Goal: Information Seeking & Learning: Check status

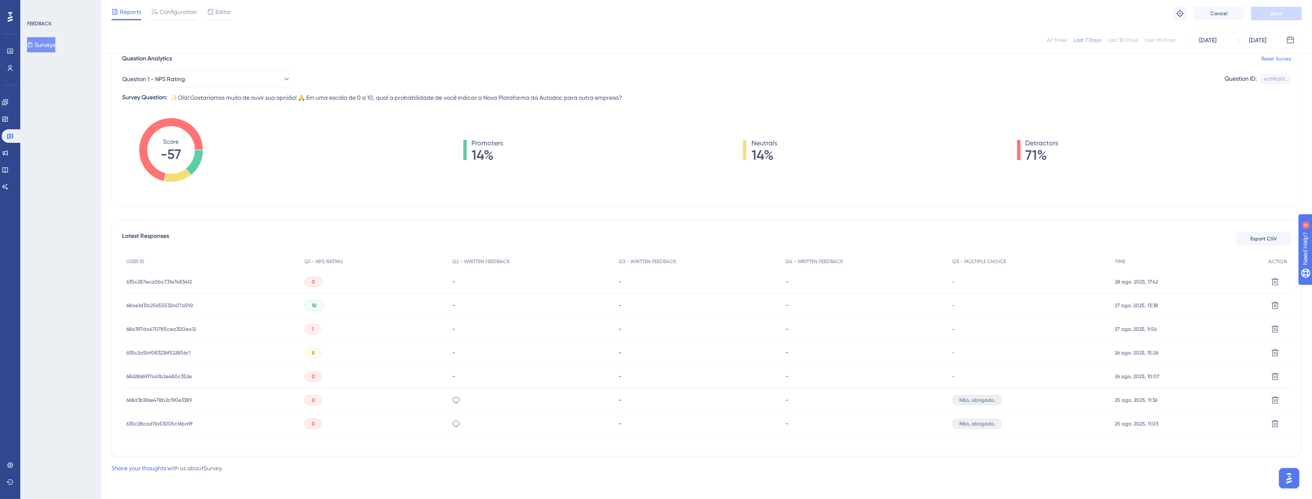
scroll to position [76, 0]
click at [222, 272] on div "635c287eca0bc731e74834f2 635c287eca0bc731e74834f2" at bounding box center [211, 281] width 178 height 24
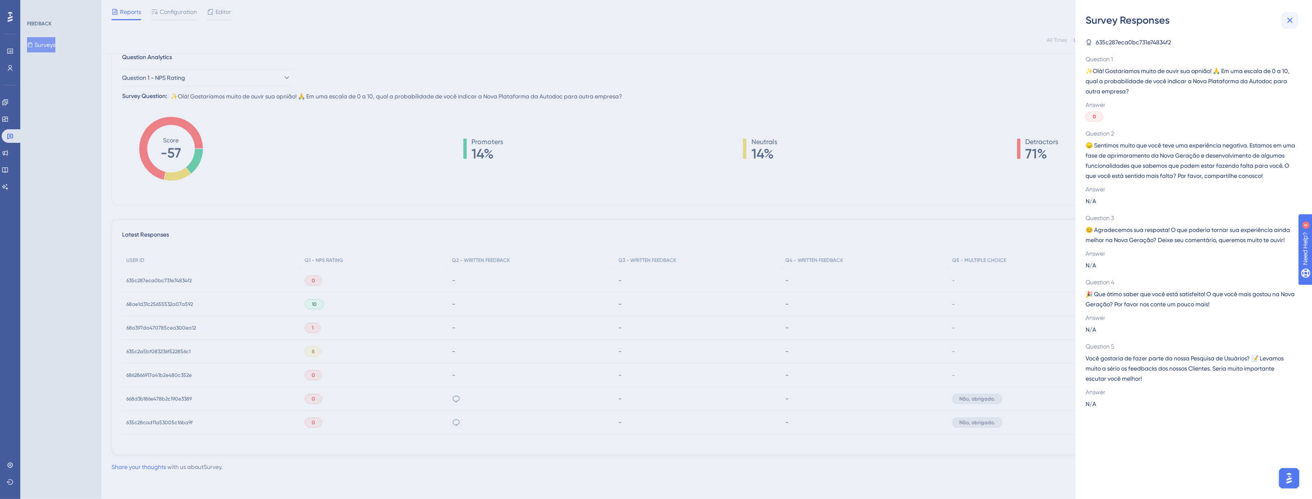
click at [1286, 20] on icon at bounding box center [1290, 20] width 10 height 10
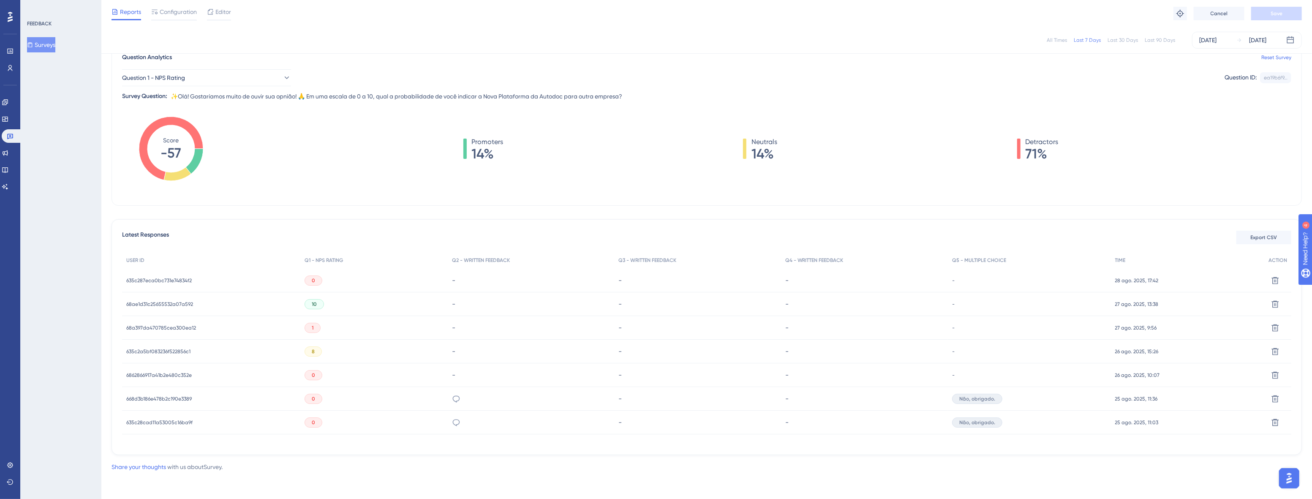
click at [176, 279] on span "635c287eca0bc731e74834f2" at bounding box center [158, 280] width 65 height 7
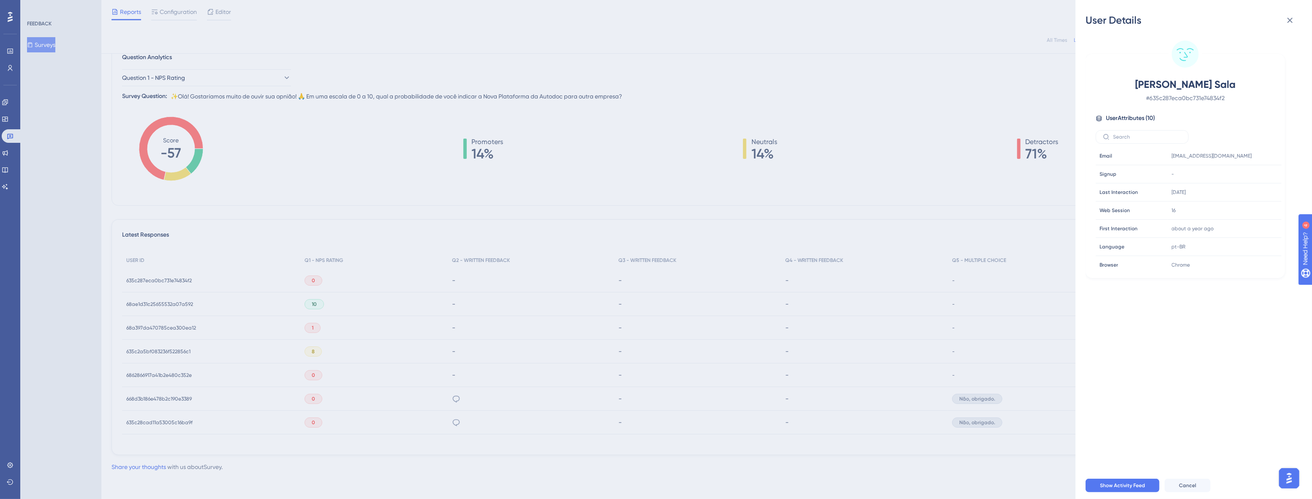
click at [190, 322] on div "User Details [PERSON_NAME] Sala # 635c287eca0bc731e74834f2 User Attributes ( 10…" at bounding box center [656, 249] width 1312 height 499
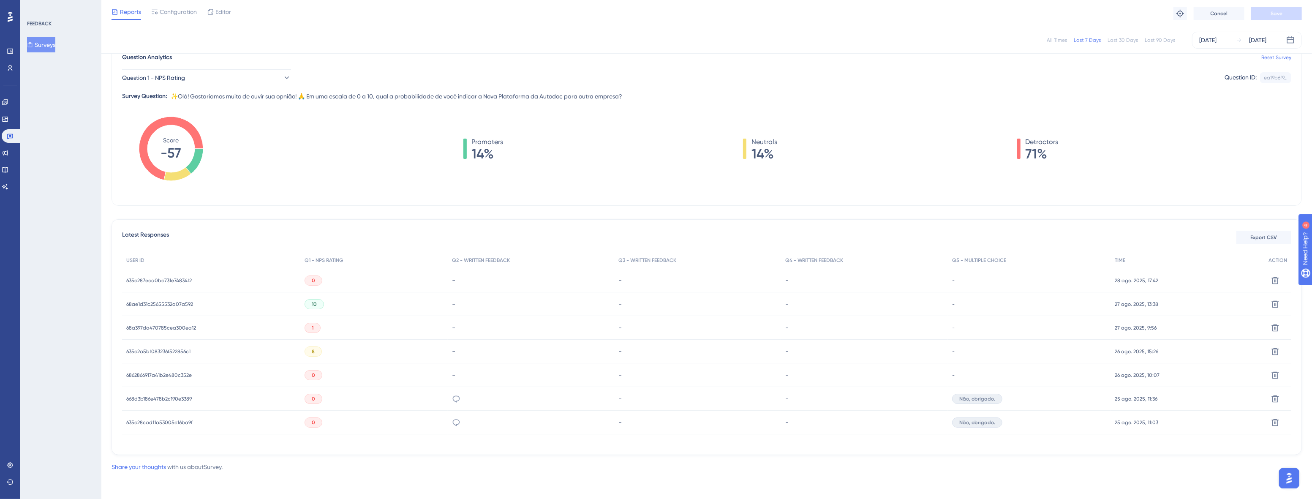
click at [182, 325] on span "68a397da470785cea300ea12" at bounding box center [161, 327] width 70 height 7
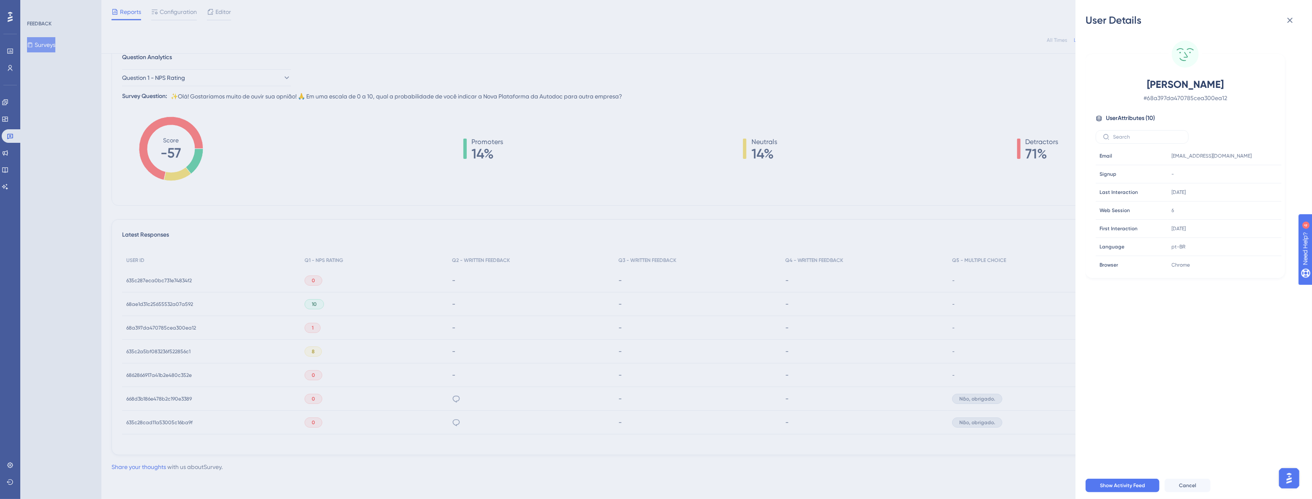
click at [185, 377] on div "User Details [PERSON_NAME] # 68a397da470785cea300ea12 User Attributes ( 10 ) Em…" at bounding box center [656, 249] width 1312 height 499
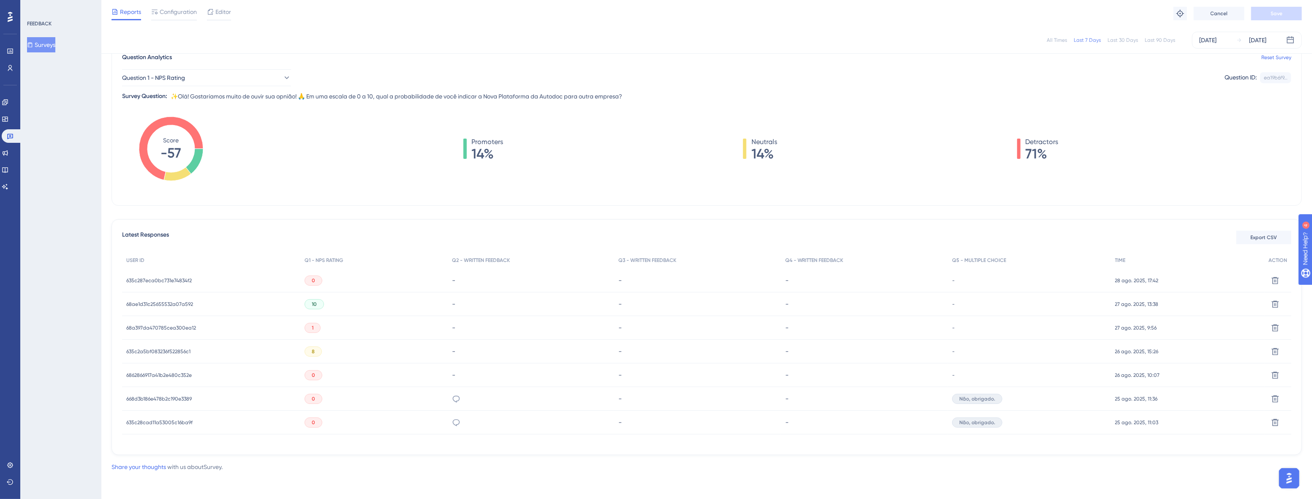
click at [178, 374] on span "6862866917a41b2e480c352e" at bounding box center [158, 375] width 65 height 7
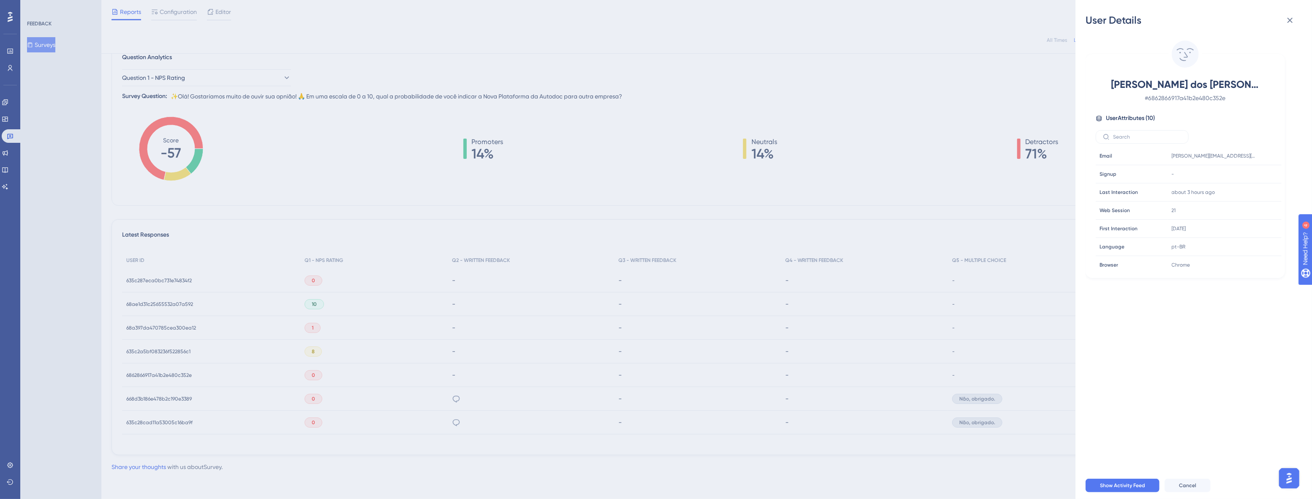
click at [195, 395] on div "User Details [PERSON_NAME] dos [PERSON_NAME] [PERSON_NAME] # 6862866917a41b2e48…" at bounding box center [656, 249] width 1312 height 499
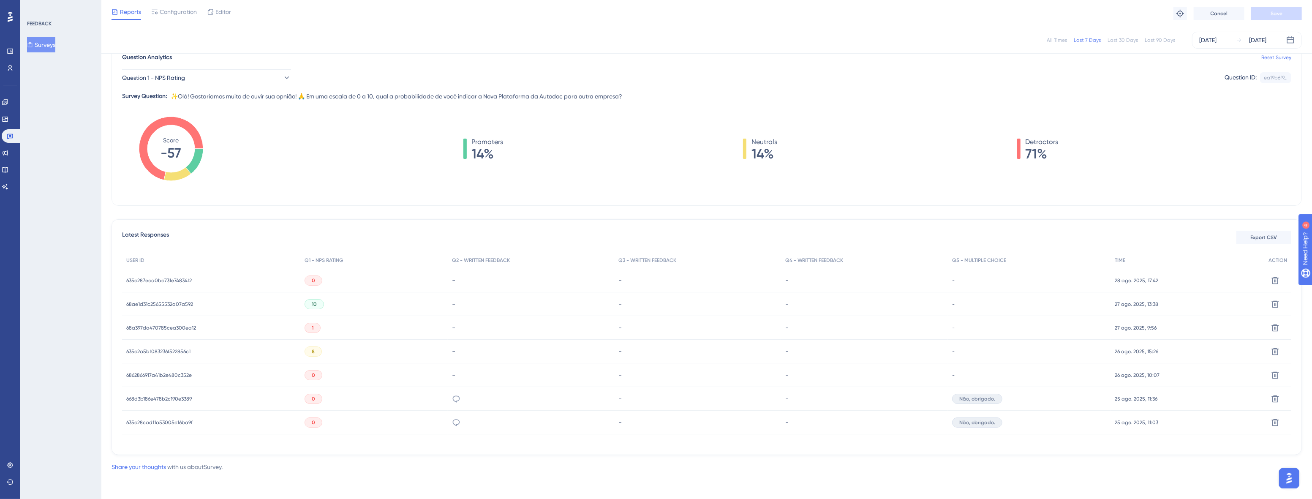
click at [181, 397] on span "668d3b186e478b2c190e3389" at bounding box center [158, 398] width 65 height 7
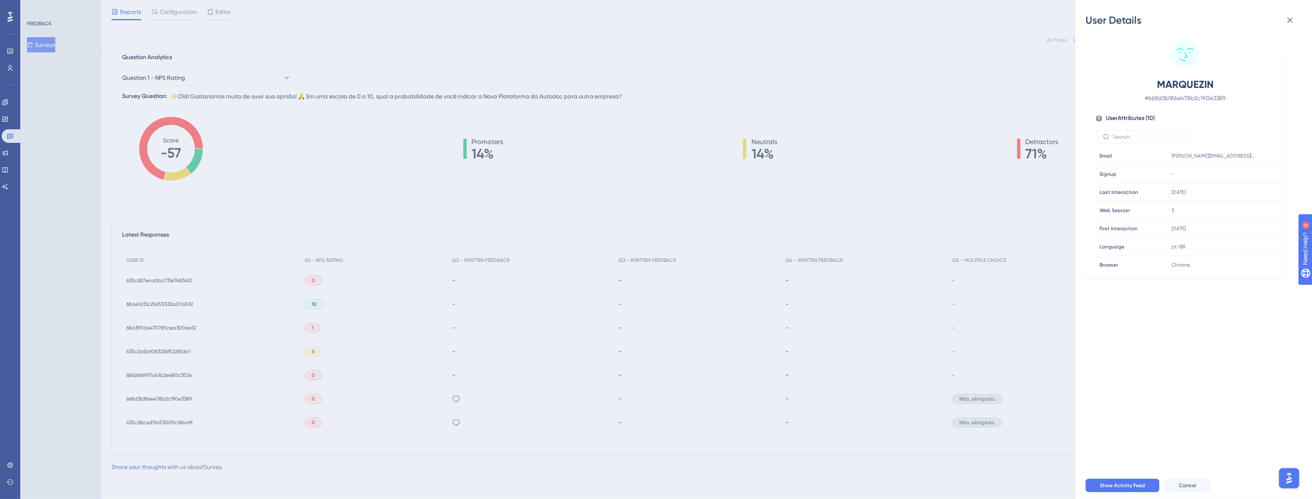
click at [212, 406] on div "User Details MARQUEZIN # 668d3b186e478b2c190e3389 User Attributes ( 10 ) Email …" at bounding box center [656, 249] width 1312 height 499
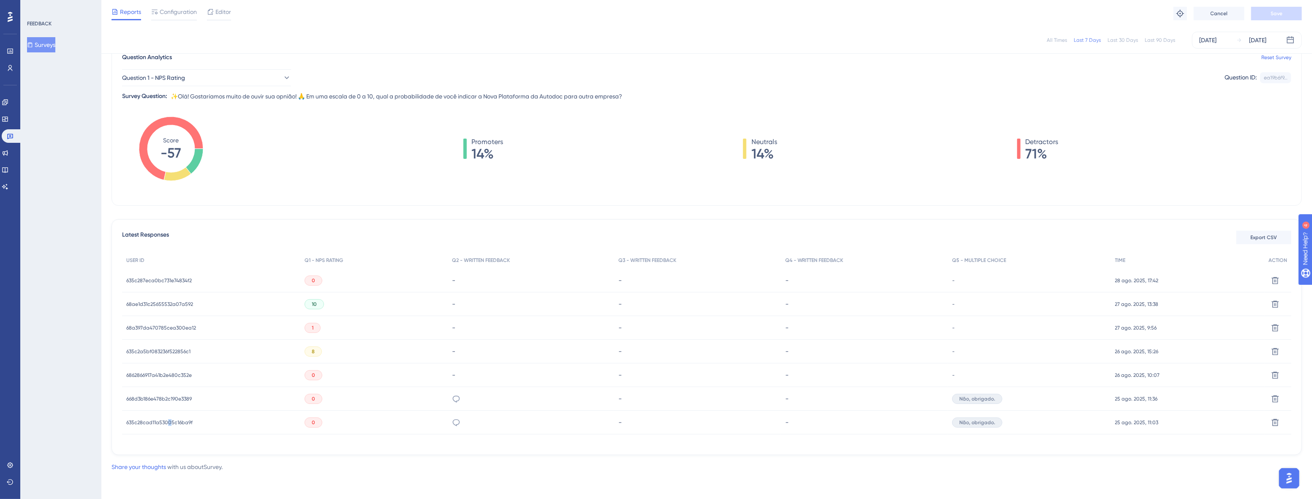
click at [169, 421] on span "635c28cad11a53005c16ba9f" at bounding box center [159, 422] width 66 height 7
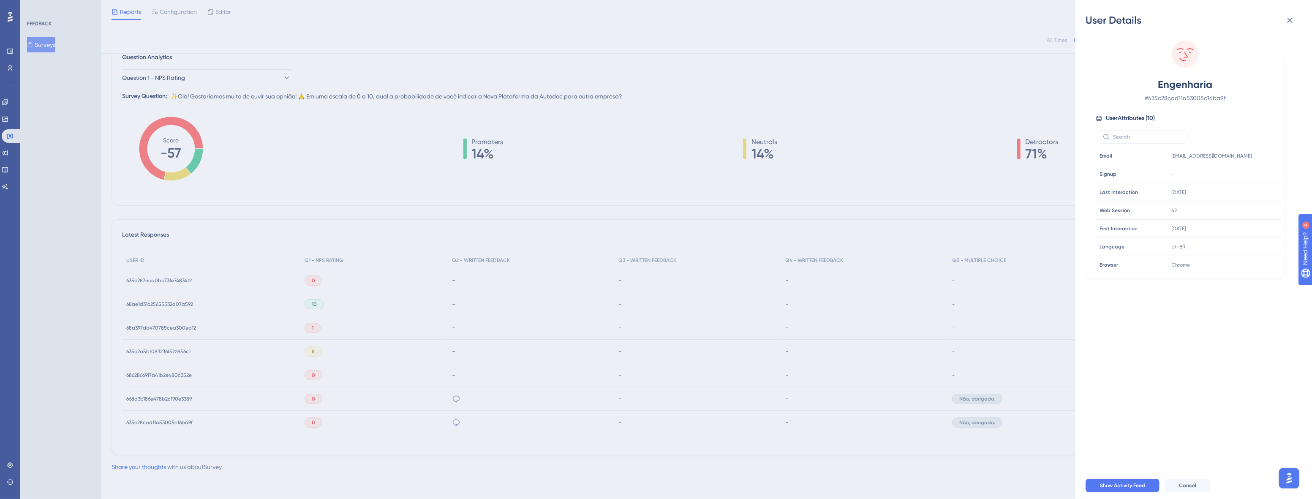
click at [484, 399] on div "User Details Engenharia # 635c28cad11a53005c16ba9f User Attributes ( 10 ) Email…" at bounding box center [656, 249] width 1312 height 499
